Goal: Find specific page/section: Find specific page/section

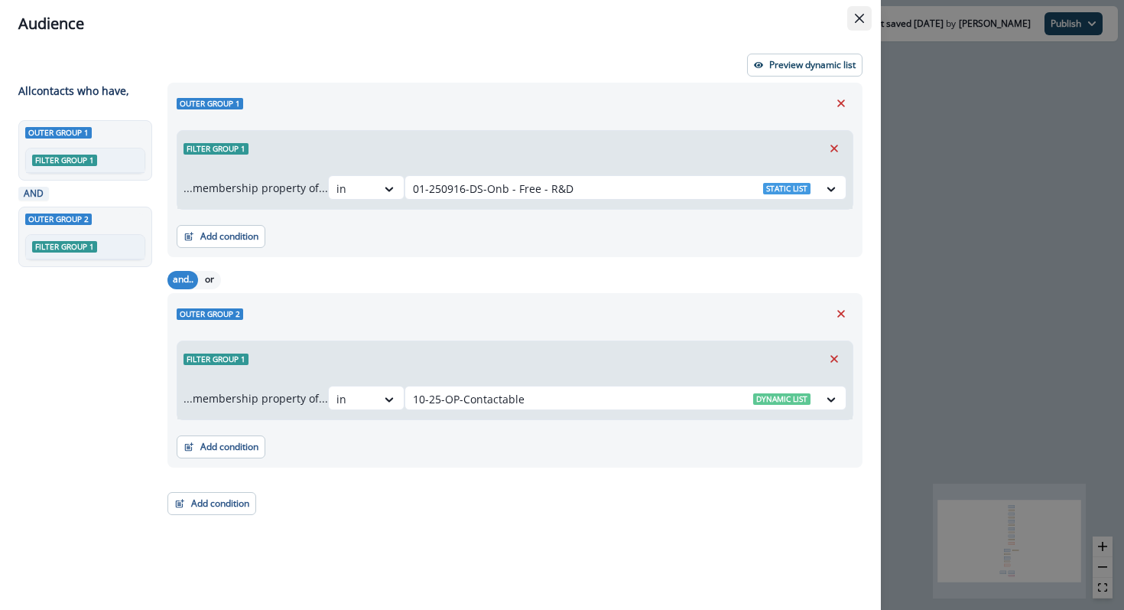
click at [866, 18] on button "Close" at bounding box center [859, 18] width 24 height 24
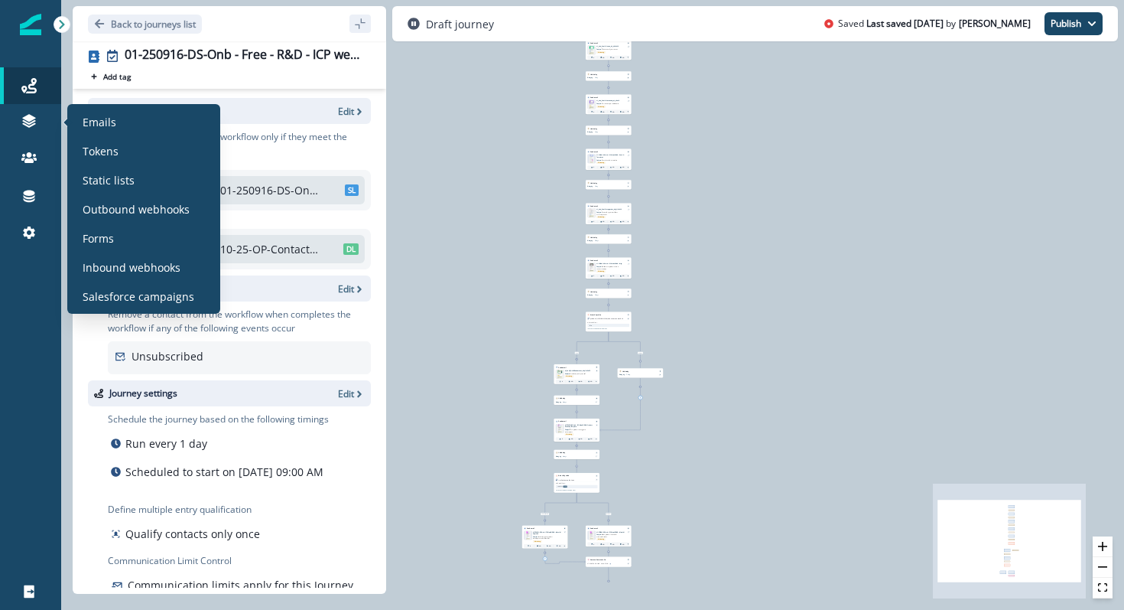
click at [86, 249] on div "Emails Tokens Static lists Outbound webhooks Forms Inbound webhooks Salesforce …" at bounding box center [143, 208] width 141 height 197
click at [86, 249] on div "Forms" at bounding box center [143, 237] width 141 height 23
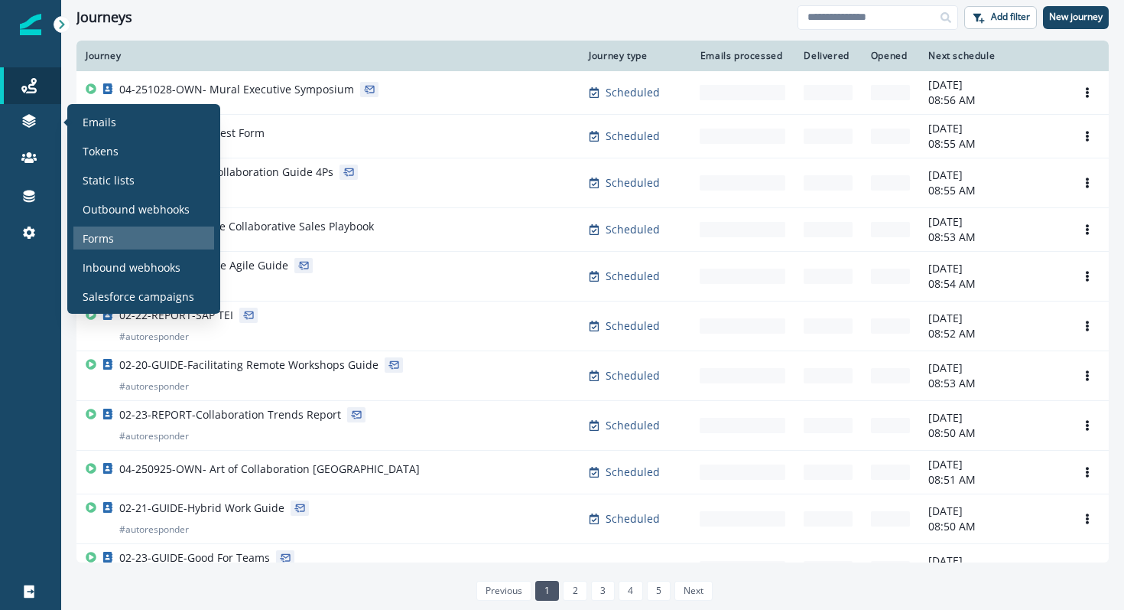
click at [95, 241] on p "Forms" at bounding box center [98, 238] width 31 height 16
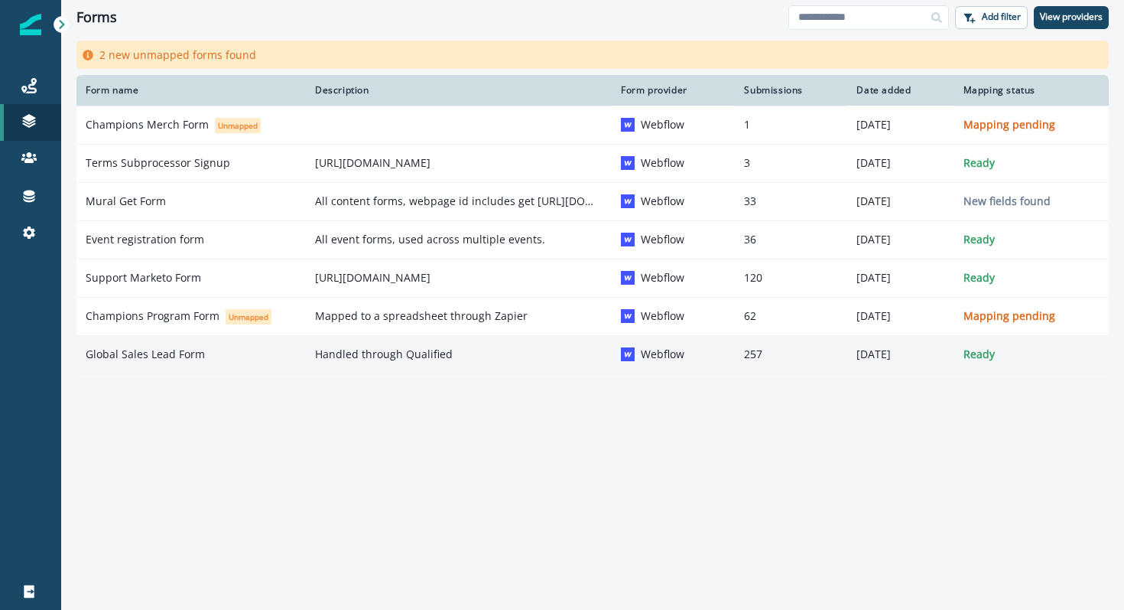
click at [158, 357] on p "Global Sales Lead Form" at bounding box center [145, 353] width 119 height 15
